Goal: Information Seeking & Learning: Learn about a topic

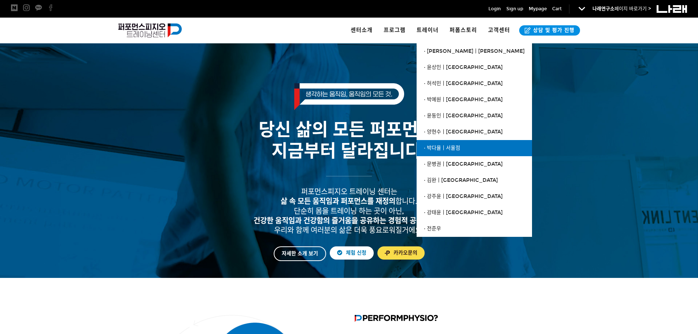
click at [452, 145] on span "· 박다율ㅣ서울점" at bounding box center [442, 148] width 36 height 6
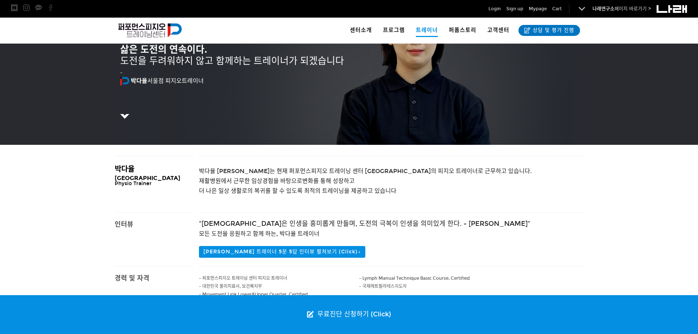
scroll to position [85, 0]
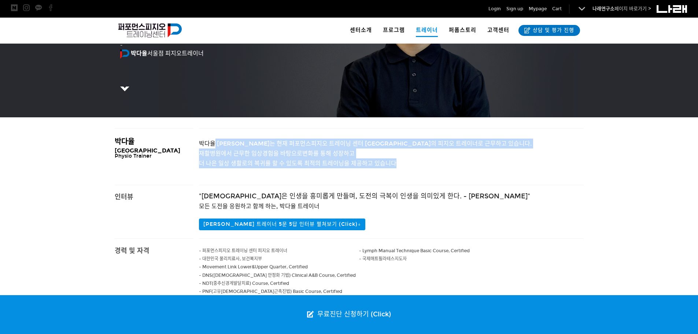
drag, startPoint x: 278, startPoint y: 133, endPoint x: 427, endPoint y: 166, distance: 153.0
click at [427, 166] on div "박다율 피지오 트레이너는 현재 퍼포먼스피지오 트레이닝 센터 서울점의 피지오 트레이너로 근무하고 있습니다. 재활병원에서 근무한 임상경험을 바탕으…" at bounding box center [391, 157] width 385 height 56
click at [427, 166] on p "더 나은 일상 생활로의 복귀를 할 수 있도록 최적의 트레이닝을 제공하고 있습니다" at bounding box center [391, 163] width 385 height 10
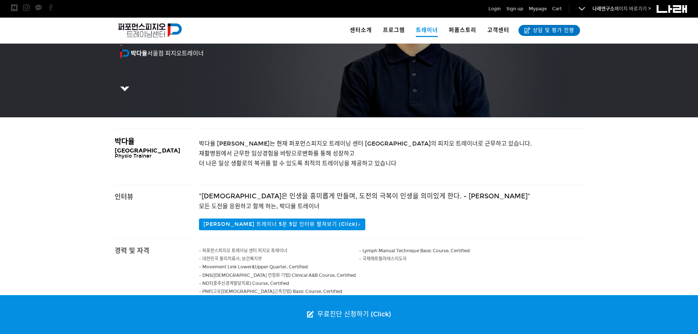
scroll to position [257, 0]
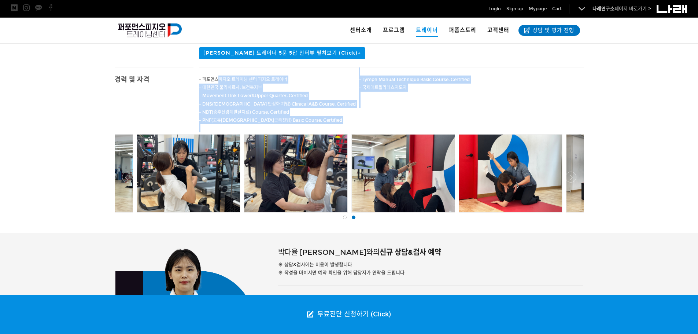
drag, startPoint x: 221, startPoint y: 78, endPoint x: 410, endPoint y: 111, distance: 192.6
click at [410, 111] on div "- 퍼포먼스피지오 트레이닝 센터 피지오 트레이너 - 대한민국 물리치료사, 보건복지부 - Movement Link Lower&Upper Quar…" at bounding box center [391, 99] width 385 height 65
click at [406, 104] on p at bounding box center [471, 104] width 225 height 8
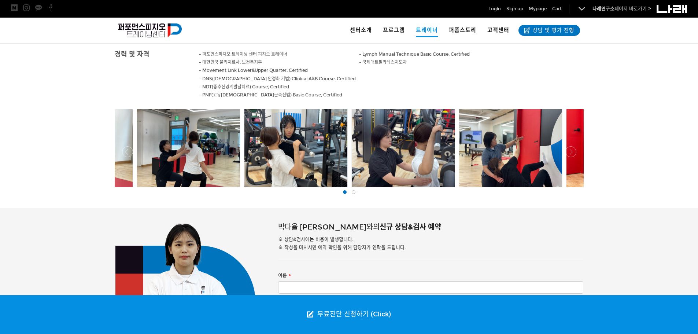
scroll to position [85, 0]
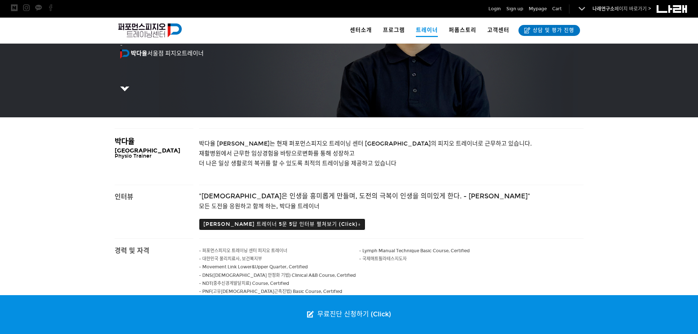
click at [276, 222] on button "박다율 트레이너 5문 5답 인터뷰 펼쳐보기 (Click)↓" at bounding box center [282, 224] width 166 height 12
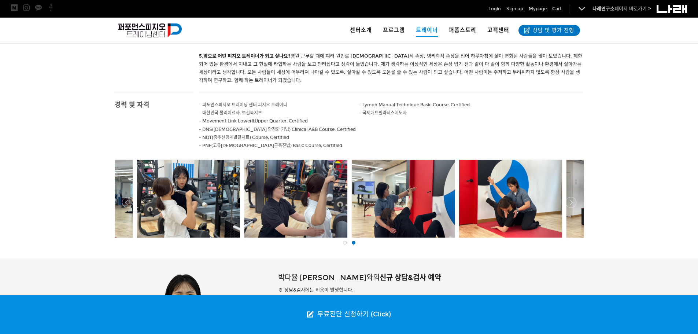
scroll to position [428, 0]
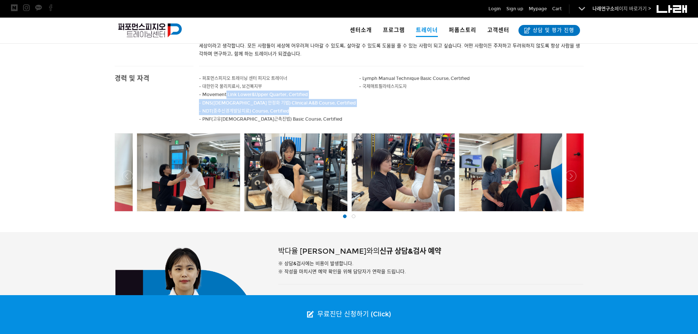
drag, startPoint x: 227, startPoint y: 94, endPoint x: 326, endPoint y: 114, distance: 101.3
click at [326, 114] on div "- 퍼포먼스피지오 트레이닝 센터 피지오 트레이너 - 대한민국 물리치료사, 보건복지부 - Movement Link Lower&Upper Quar…" at bounding box center [279, 98] width 160 height 65
click at [326, 114] on p "- NDT(중추신경계발달치료) Course, Certified" at bounding box center [279, 111] width 160 height 8
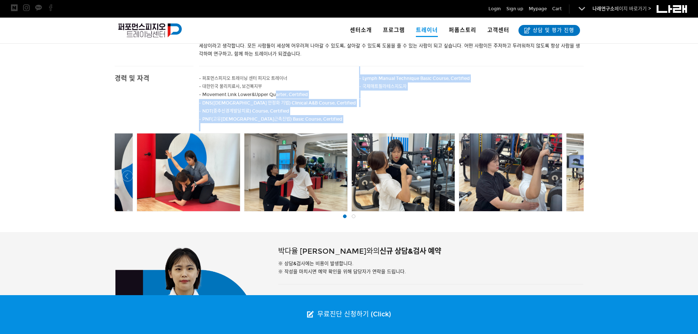
drag, startPoint x: 276, startPoint y: 94, endPoint x: 380, endPoint y: 111, distance: 105.8
click at [380, 111] on div "- 퍼포먼스피지오 트레이닝 센터 피지오 트레이너 - 대한민국 물리치료사, 보건복지부 - Movement Link Lower&Upper Quar…" at bounding box center [391, 98] width 385 height 65
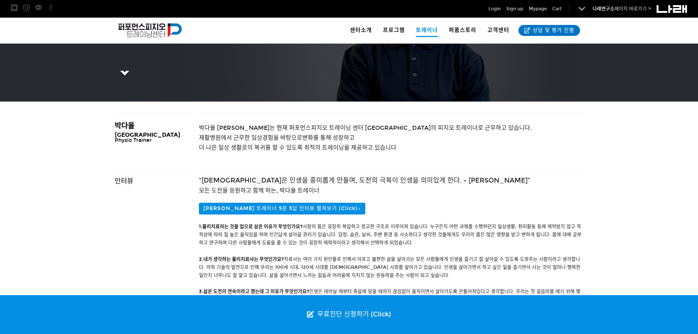
scroll to position [0, 0]
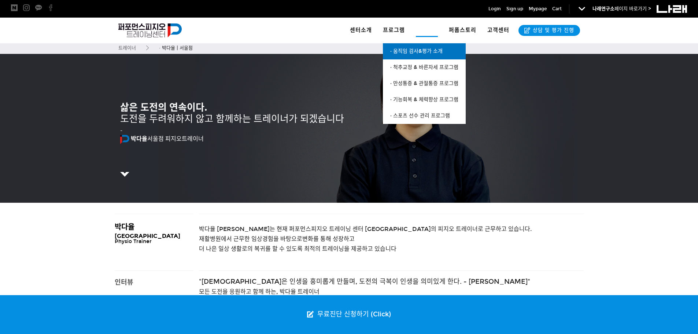
click at [403, 46] on link "· 움직임 검사&평가 소개" at bounding box center [424, 51] width 83 height 16
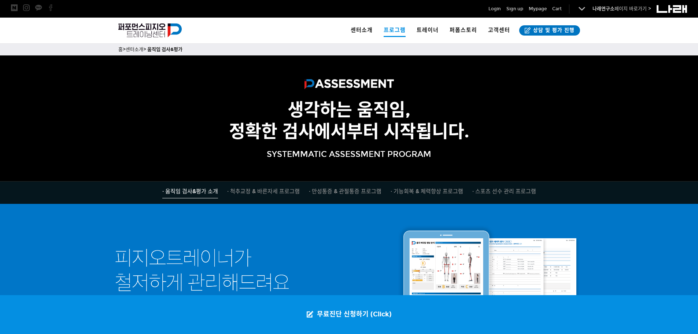
click at [278, 186] on div at bounding box center [349, 192] width 698 height 23
click at [279, 193] on span "· 척추교정 & 바른자세 프로그램" at bounding box center [263, 191] width 73 height 7
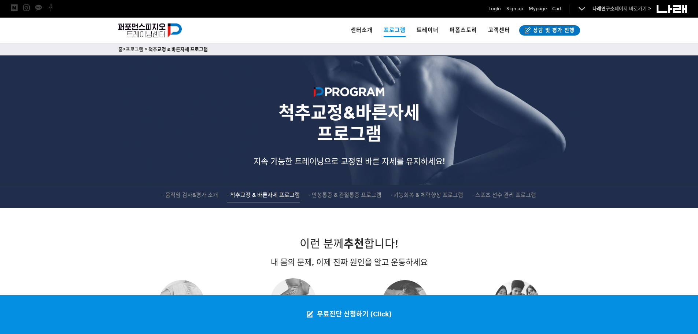
scroll to position [85, 0]
